Goal: Find specific page/section

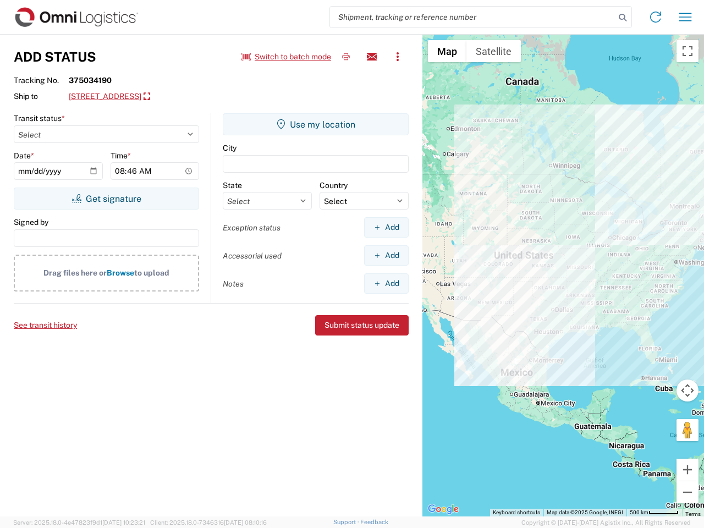
click at [473, 17] on input "search" at bounding box center [472, 17] width 285 height 21
click at [623, 18] on icon at bounding box center [622, 17] width 15 height 15
click at [656, 17] on icon at bounding box center [656, 17] width 18 height 18
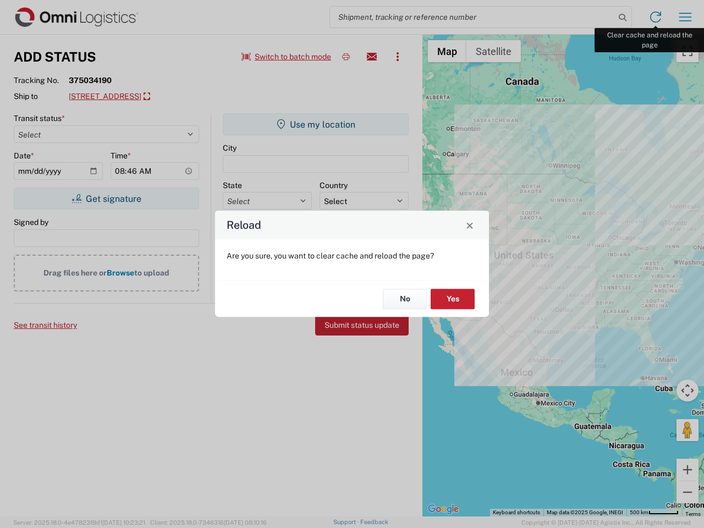
click at [686, 17] on div "Reload Are you sure, you want to clear cache and reload the page? No Yes" at bounding box center [352, 264] width 704 height 528
click at [287, 57] on div "Reload Are you sure, you want to clear cache and reload the page? No Yes" at bounding box center [352, 264] width 704 height 528
click at [346, 57] on div "Reload Are you sure, you want to clear cache and reload the page? No Yes" at bounding box center [352, 264] width 704 height 528
click at [372, 57] on div "Reload Are you sure, you want to clear cache and reload the page? No Yes" at bounding box center [352, 264] width 704 height 528
click at [398, 57] on div "Reload Are you sure, you want to clear cache and reload the page? No Yes" at bounding box center [352, 264] width 704 height 528
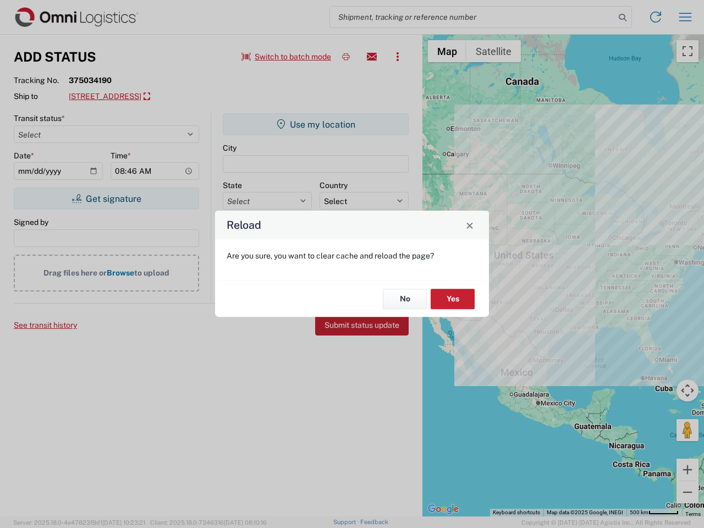
click at [161, 97] on div "Reload Are you sure, you want to clear cache and reload the page? No Yes" at bounding box center [352, 264] width 704 height 528
click at [106, 199] on div "Reload Are you sure, you want to clear cache and reload the page? No Yes" at bounding box center [352, 264] width 704 height 528
